Goal: Task Accomplishment & Management: Use online tool/utility

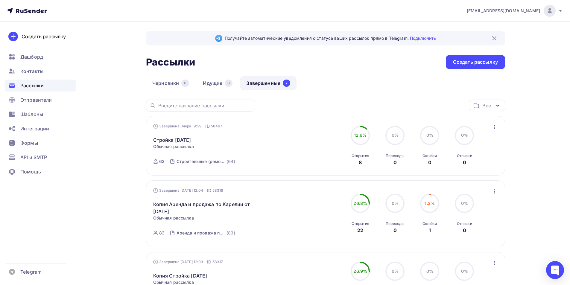
scroll to position [30, 0]
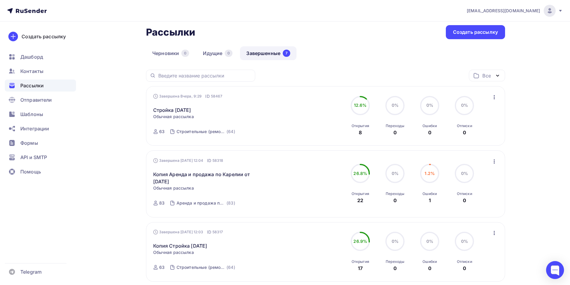
click at [495, 162] on icon "button" at bounding box center [494, 161] width 7 height 7
click at [480, 202] on div "Копировать в новую" at bounding box center [466, 201] width 61 height 7
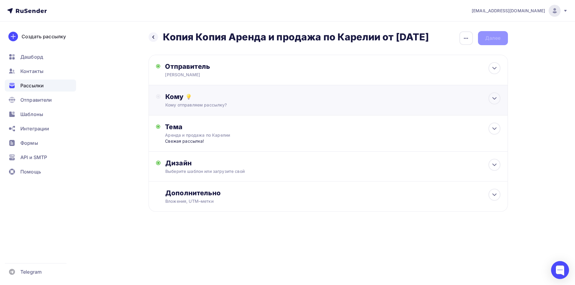
click at [411, 104] on div "Кому отправляем рассылку?" at bounding box center [315, 105] width 301 height 6
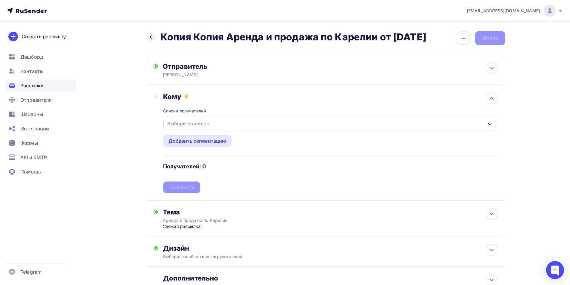
click at [336, 122] on div "Выберите список" at bounding box center [330, 124] width 334 height 14
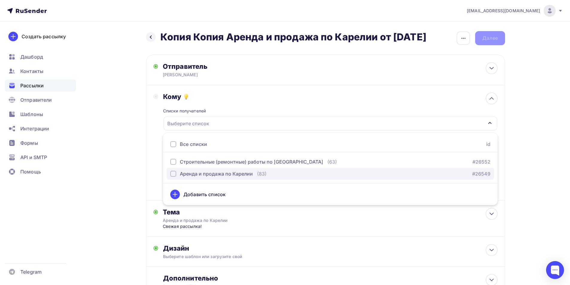
click at [251, 174] on div "Аренда и продажа по Карелии" at bounding box center [216, 173] width 73 height 7
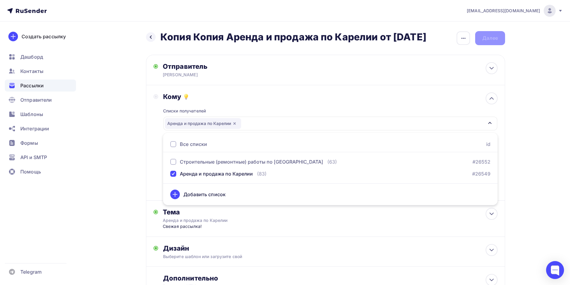
click at [555, 174] on div "[EMAIL_ADDRESS][DOMAIN_NAME] Аккаунт Тарифы Выйти Создать рассылку [GEOGRAPHIC_…" at bounding box center [285, 168] width 570 height 336
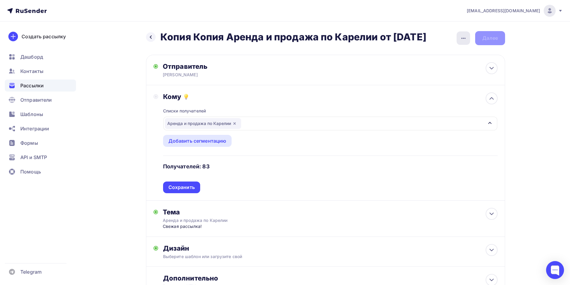
click at [466, 37] on icon "button" at bounding box center [463, 38] width 7 height 7
click at [428, 68] on div "Переименовать рассылку" at bounding box center [432, 68] width 74 height 7
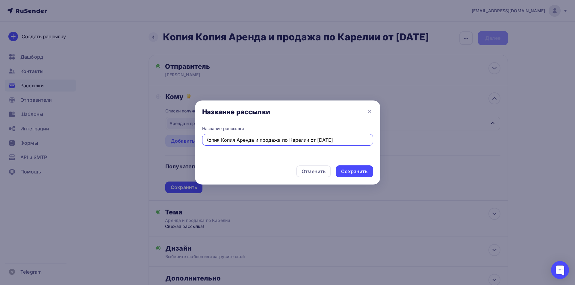
click at [319, 141] on input "Копия Копия Аренда и продажа по Карелии от [DATE]" at bounding box center [287, 139] width 164 height 7
type input "Копия Копия Аренда и продажа по Карелии от [DATE]"
click at [347, 171] on div "Сохранить" at bounding box center [354, 171] width 26 height 7
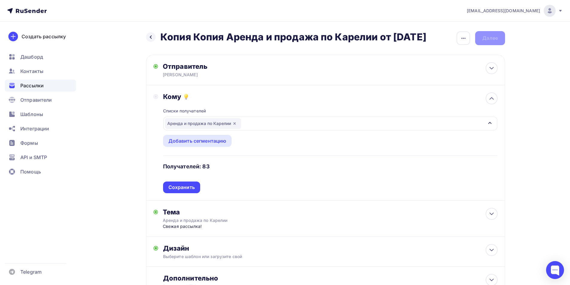
scroll to position [51, 0]
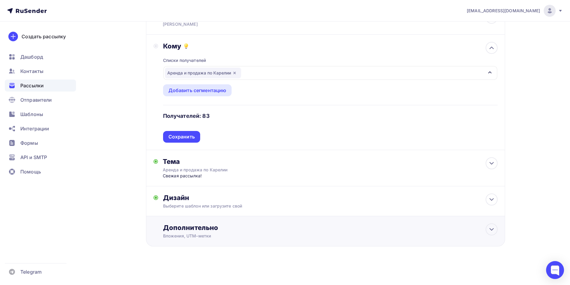
click at [295, 227] on div "Дополнительно" at bounding box center [330, 228] width 335 height 8
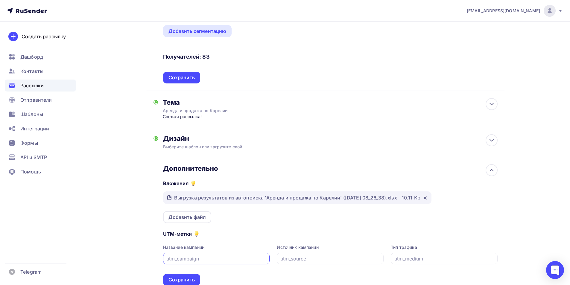
scroll to position [110, 0]
click at [426, 198] on icon at bounding box center [425, 198] width 2 height 2
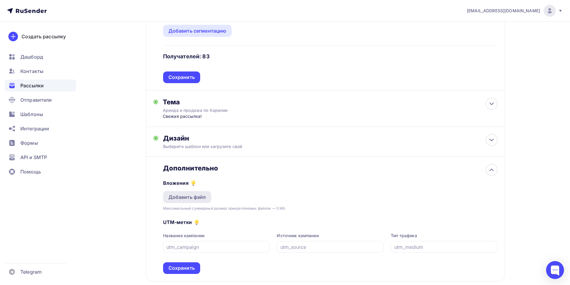
click at [199, 195] on div "Добавить файл" at bounding box center [187, 197] width 38 height 7
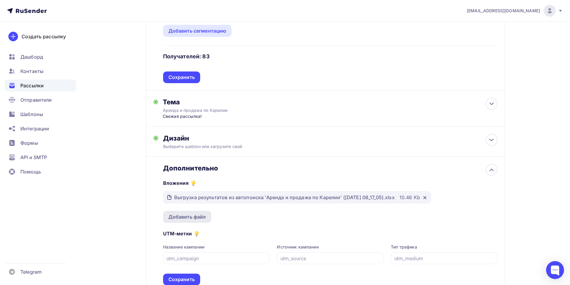
click at [191, 220] on div "Добавить файл" at bounding box center [187, 216] width 38 height 7
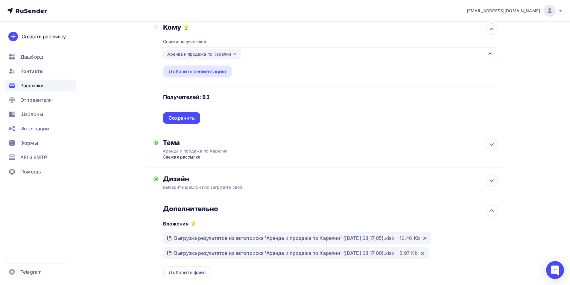
scroll to position [150, 0]
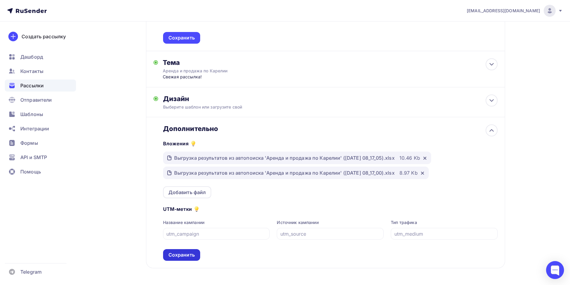
click at [189, 251] on div "Сохранить" at bounding box center [181, 255] width 37 height 12
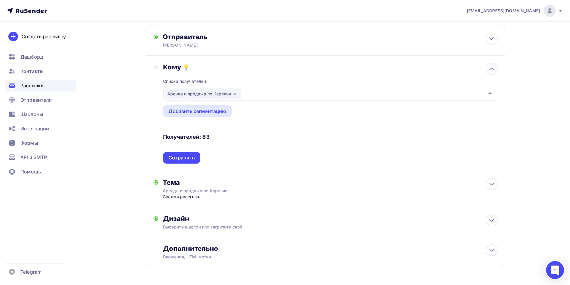
scroll to position [21, 0]
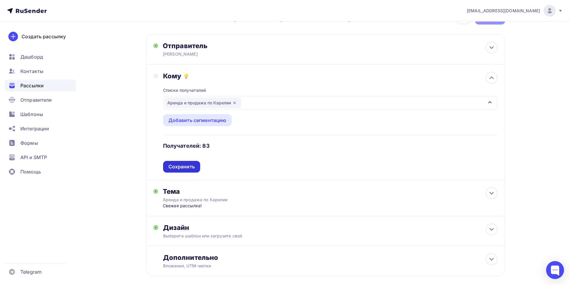
click at [189, 166] on div "Сохранить" at bounding box center [181, 166] width 26 height 7
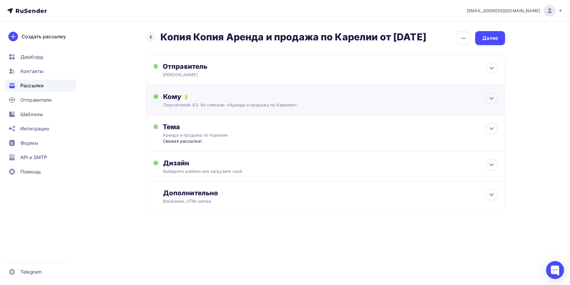
scroll to position [0, 0]
click at [497, 44] on div "Далее" at bounding box center [493, 38] width 30 height 14
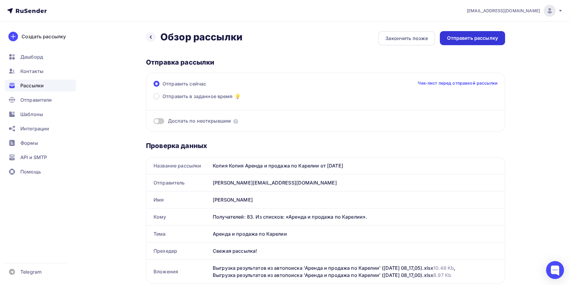
click at [479, 36] on div "Отправить рассылку" at bounding box center [472, 38] width 51 height 7
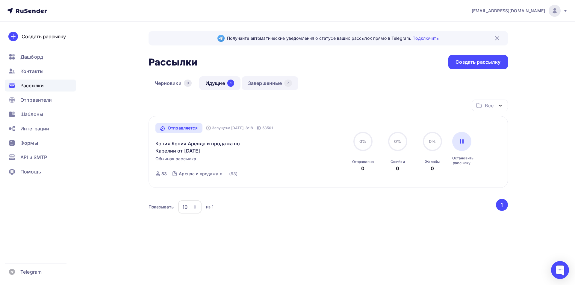
click at [266, 83] on link "Завершенные 7" at bounding box center [270, 83] width 57 height 14
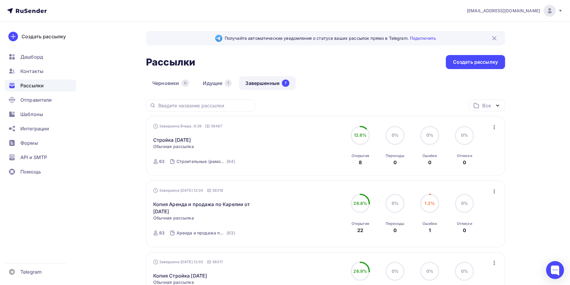
click at [493, 126] on icon "button" at bounding box center [494, 127] width 7 height 7
click at [476, 167] on div "Копировать в новую" at bounding box center [466, 166] width 61 height 7
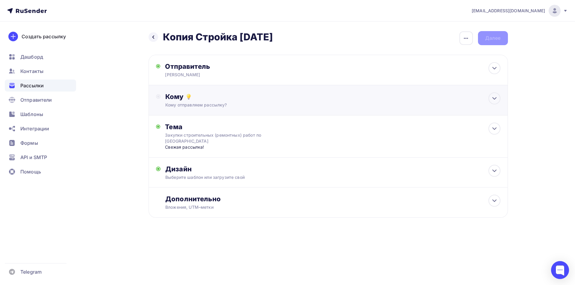
click at [350, 104] on div "Кому отправляем рассылку?" at bounding box center [315, 105] width 301 height 6
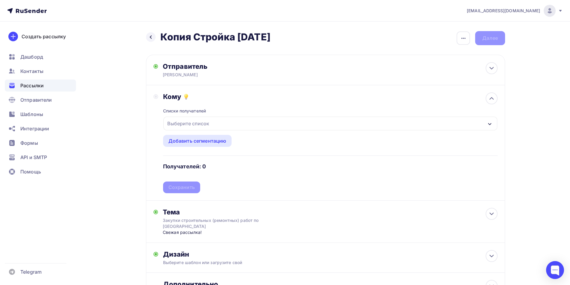
click at [290, 127] on div "Выберите список" at bounding box center [330, 124] width 334 height 14
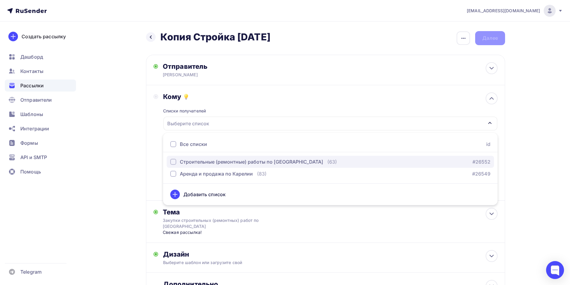
click at [251, 164] on div "Строительные (ремонтные) работы по [GEOGRAPHIC_DATA]" at bounding box center [251, 161] width 143 height 7
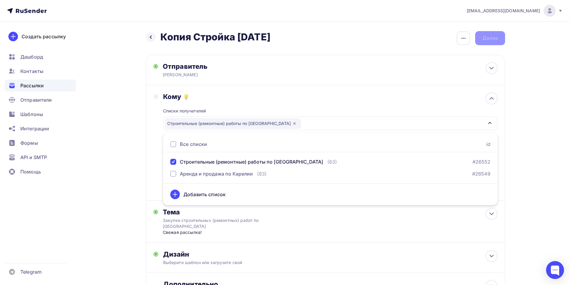
click at [538, 176] on div "[EMAIL_ADDRESS][DOMAIN_NAME] Аккаунт Тарифы Выйти Создать рассылку [GEOGRAPHIC_…" at bounding box center [285, 171] width 570 height 342
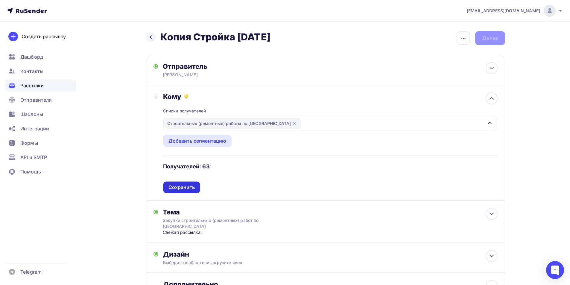
click at [190, 188] on div "Сохранить" at bounding box center [181, 187] width 26 height 7
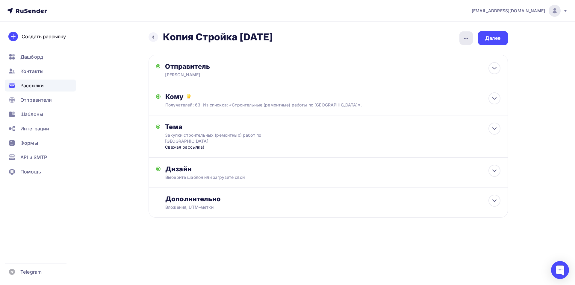
click at [463, 37] on icon "button" at bounding box center [465, 38] width 7 height 7
click at [435, 70] on div "Переименовать рассылку" at bounding box center [434, 68] width 74 height 7
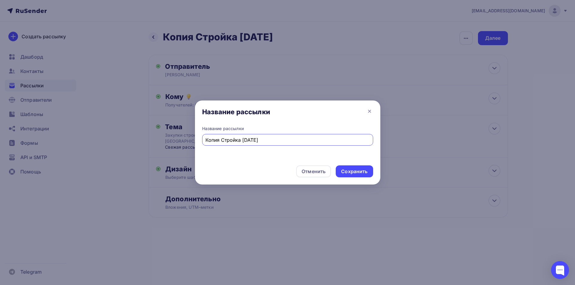
click at [245, 140] on input "Копия Стройка [DATE]" at bounding box center [287, 139] width 164 height 7
type input "Копия Стройка [DATE]"
click at [352, 174] on div "Сохранить" at bounding box center [354, 171] width 26 height 7
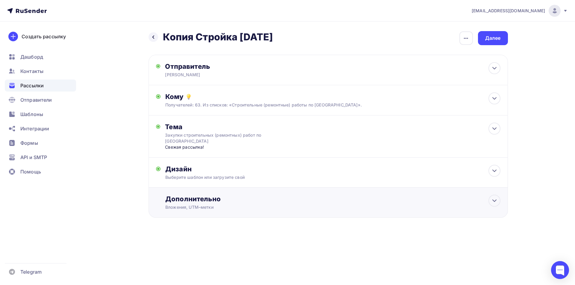
click at [265, 208] on div "Вложения, UTM–метки" at bounding box center [315, 207] width 301 height 6
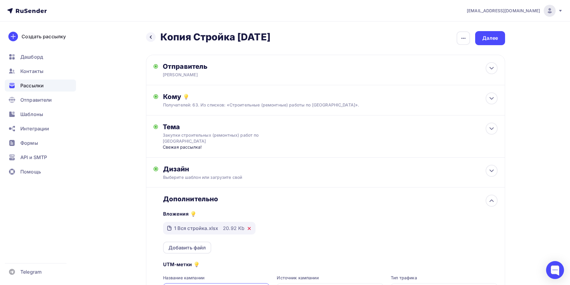
click at [250, 229] on icon at bounding box center [249, 228] width 5 height 5
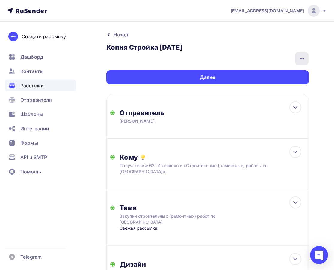
click at [299, 59] on icon "button" at bounding box center [301, 58] width 7 height 7
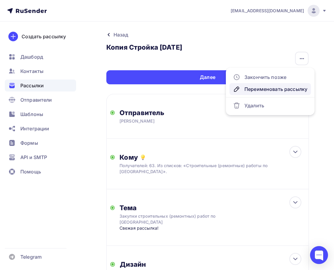
click at [268, 87] on div "Переименовать рассылку" at bounding box center [270, 89] width 74 height 7
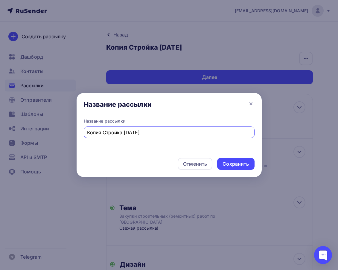
drag, startPoint x: 103, startPoint y: 133, endPoint x: 75, endPoint y: 137, distance: 28.4
click at [75, 137] on div "Название рассылки Название рассылки Копия Стройка [DATE] Отменить Сохранить" at bounding box center [169, 135] width 338 height 270
type input "Стройка [DATE]"
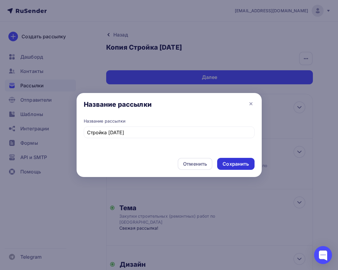
click at [239, 165] on div "Сохранить" at bounding box center [236, 164] width 26 height 7
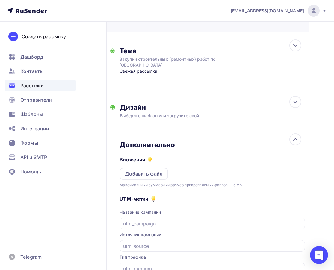
scroll to position [236, 0]
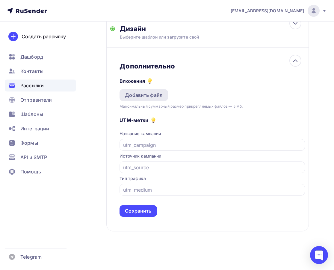
click at [148, 96] on div "Добавить файл" at bounding box center [144, 95] width 38 height 7
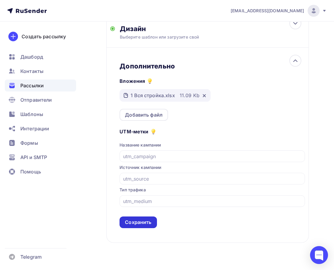
click at [143, 221] on div "Сохранить" at bounding box center [138, 222] width 26 height 7
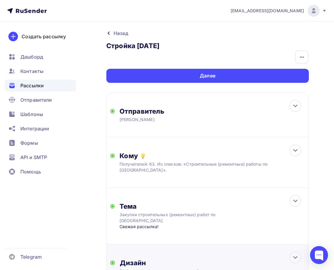
scroll to position [0, 0]
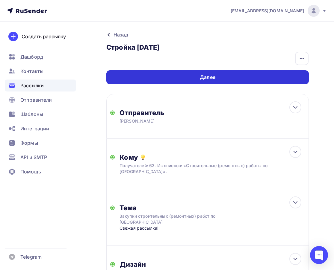
click at [278, 78] on div "Далее" at bounding box center [207, 77] width 202 height 14
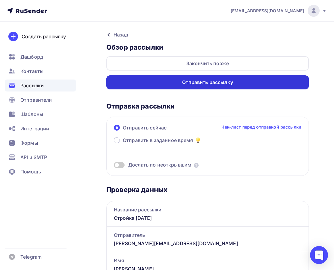
click at [276, 79] on div "Отправить рассылку" at bounding box center [207, 82] width 202 height 14
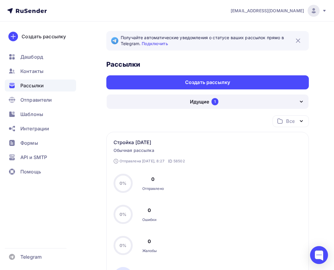
click at [92, 34] on div "Получайте автоматические уведомления о статусе ваших рассылок прямо в Telegram.…" at bounding box center [167, 201] width 334 height 359
click at [45, 88] on div "Рассылки" at bounding box center [40, 86] width 71 height 12
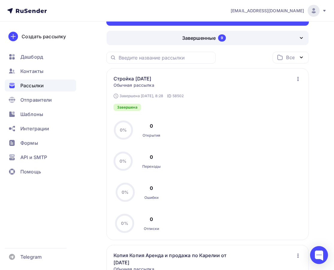
scroll to position [60, 0]
